Goal: Find specific page/section: Find specific page/section

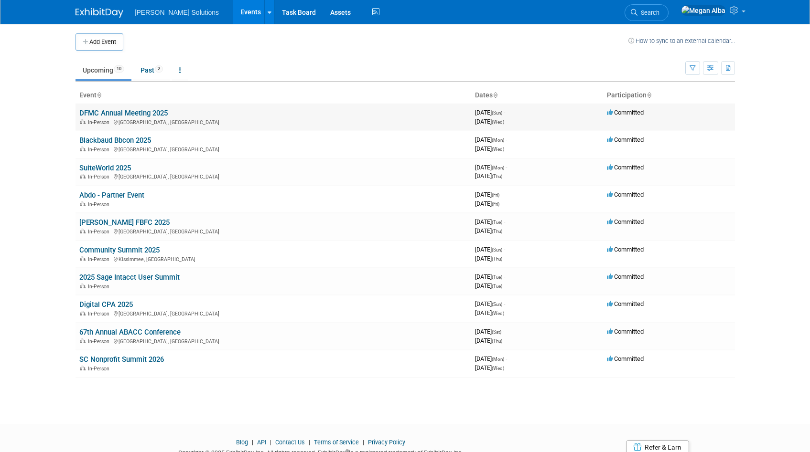
click at [130, 110] on link "DFMC Annual Meeting 2025" at bounding box center [123, 113] width 88 height 9
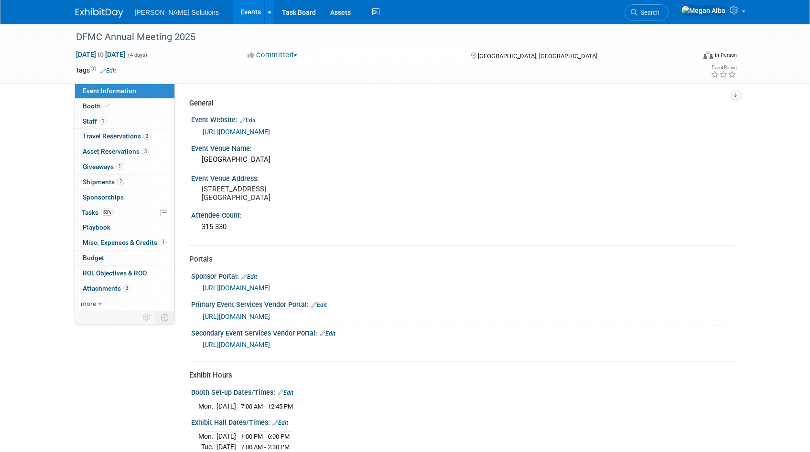
click at [270, 133] on link "[URL][DOMAIN_NAME]" at bounding box center [236, 132] width 67 height 8
click at [268, 289] on link "[URL][DOMAIN_NAME]" at bounding box center [236, 288] width 67 height 8
click at [84, 211] on span "Tasks 83%" at bounding box center [98, 213] width 32 height 8
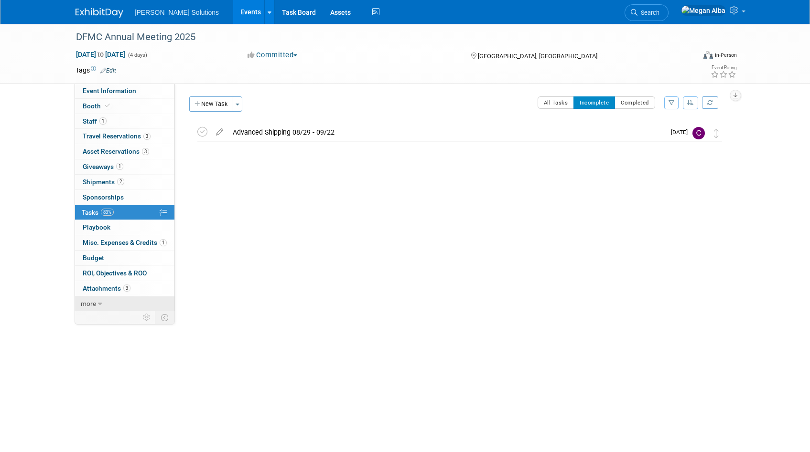
click at [96, 301] on link "more" at bounding box center [124, 304] width 99 height 15
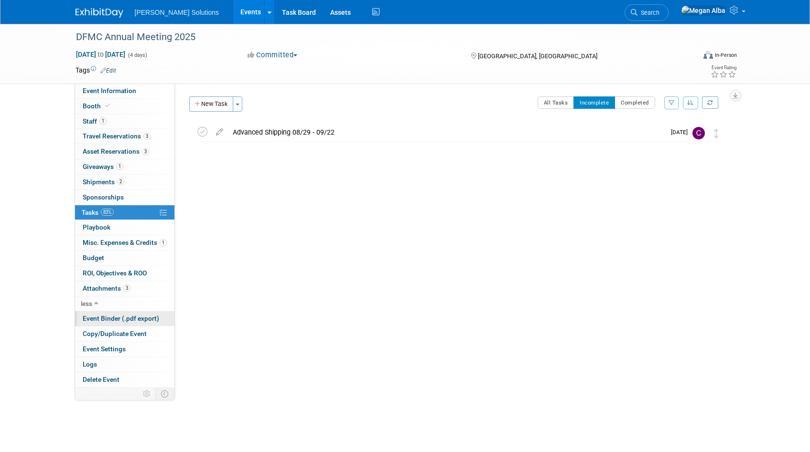
click at [122, 317] on span "Event Binder (.pdf export)" at bounding box center [121, 319] width 76 height 8
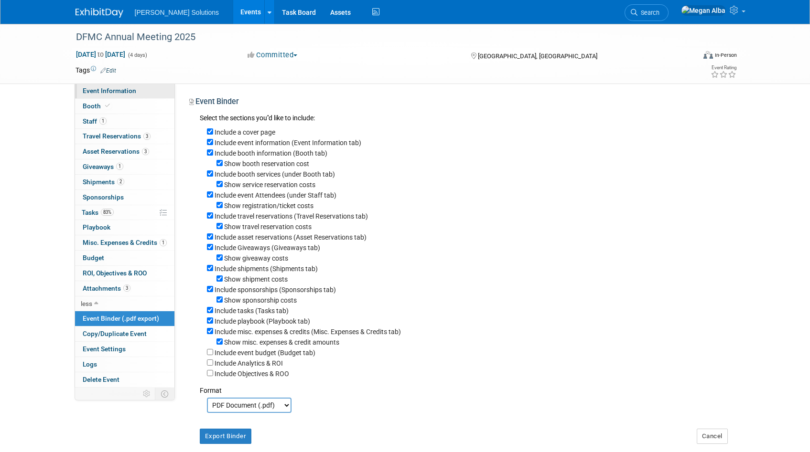
click at [91, 86] on link "Event Information" at bounding box center [124, 91] width 99 height 15
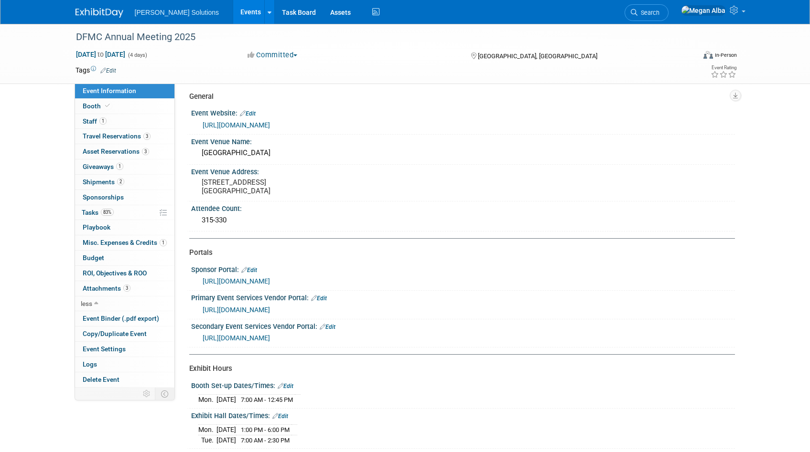
scroll to position [108, 0]
